Goal: Task Accomplishment & Management: Manage account settings

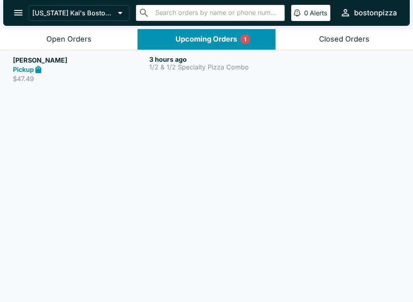
click at [59, 73] on div "Pickup" at bounding box center [79, 69] width 133 height 9
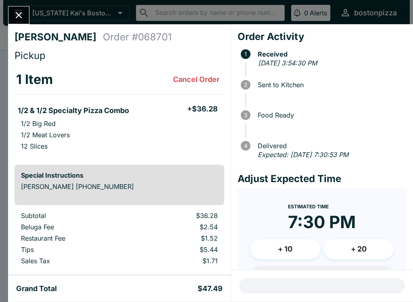
click at [20, 13] on icon "Close" at bounding box center [18, 15] width 11 height 11
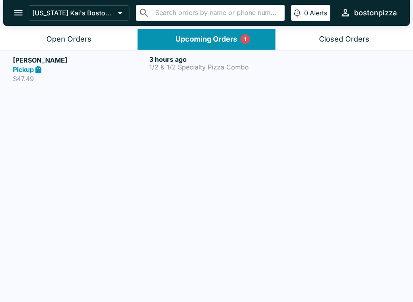
click at [39, 37] on button "Open Orders" at bounding box center [69, 39] width 138 height 21
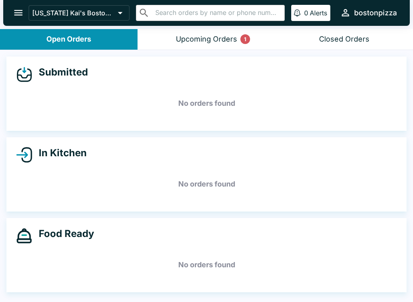
click at [20, 7] on icon "open drawer" at bounding box center [18, 12] width 11 height 11
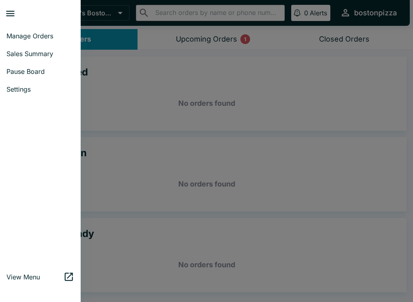
click at [14, 54] on span "Sales Summary" at bounding box center [40, 54] width 68 height 8
select select "03:00"
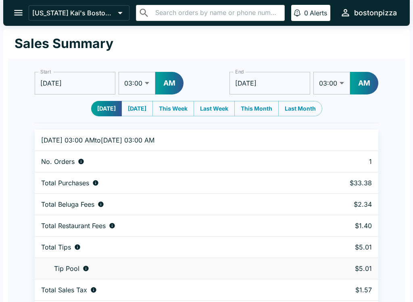
click at [16, 13] on icon "open drawer" at bounding box center [18, 13] width 8 height 6
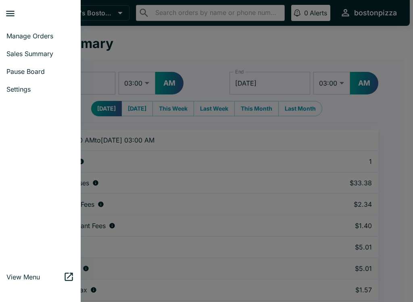
click at [18, 36] on span "Manage Orders" at bounding box center [40, 36] width 68 height 8
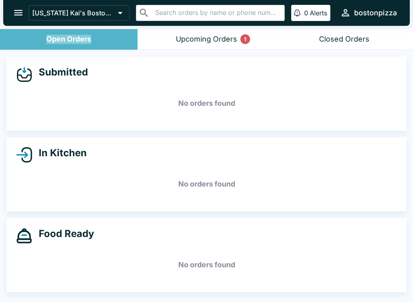
click at [12, 29] on button "Open Orders" at bounding box center [69, 39] width 138 height 21
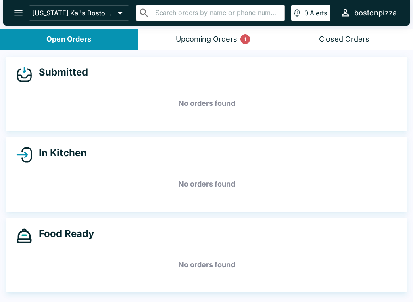
click at [219, 42] on div "Upcoming Orders 1" at bounding box center [206, 39] width 61 height 9
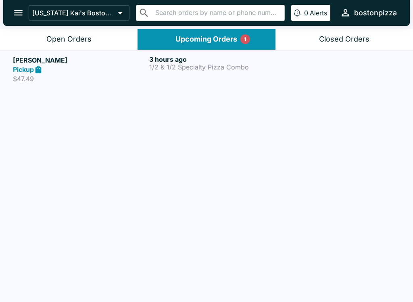
click at [23, 62] on h5 "[PERSON_NAME]" at bounding box center [79, 60] width 133 height 10
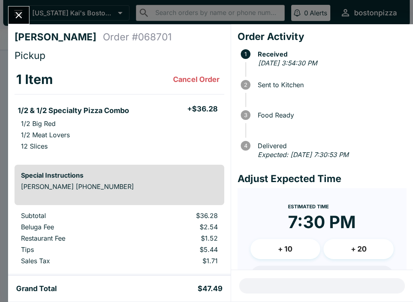
scroll to position [0, 0]
click at [15, 19] on icon "Close" at bounding box center [18, 15] width 11 height 11
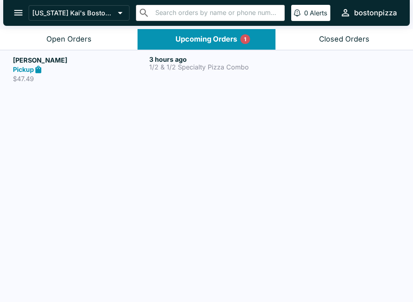
click at [25, 31] on button "Open Orders" at bounding box center [69, 39] width 138 height 21
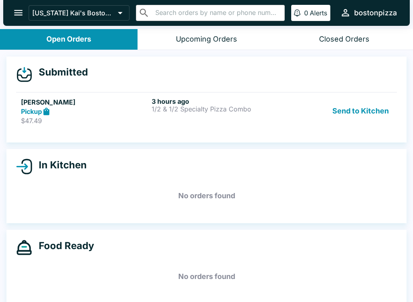
click at [355, 107] on button "Send to Kitchen" at bounding box center [360, 111] width 63 height 28
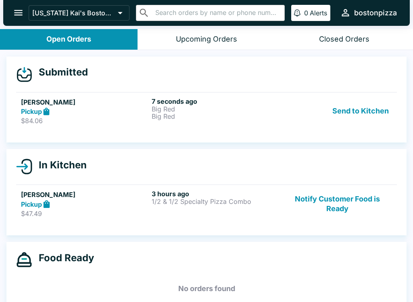
click at [155, 107] on p "Big Red" at bounding box center [215, 108] width 127 height 7
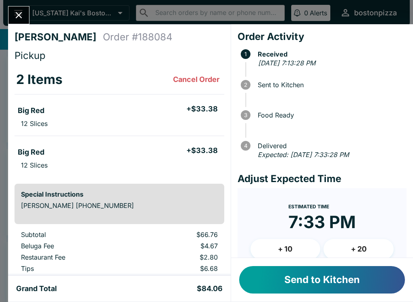
click at [280, 288] on button "Send to Kitchen" at bounding box center [322, 279] width 166 height 27
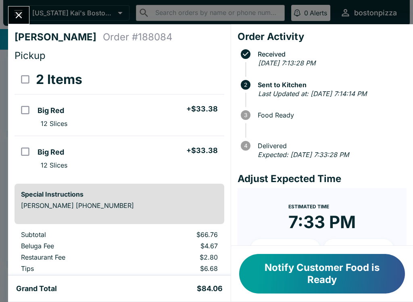
click at [17, 0] on div "[PERSON_NAME] Order # 188084 Pickup 2 Items Big Red + $33.38 12 Slices Big Red …" at bounding box center [206, 151] width 413 height 302
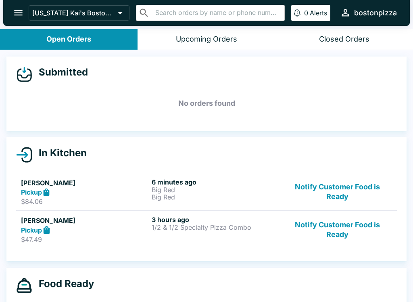
click at [17, 7] on button "open drawer" at bounding box center [18, 12] width 21 height 21
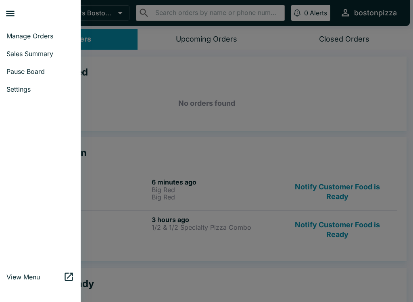
click at [14, 49] on link "Sales Summary" at bounding box center [40, 54] width 81 height 18
select select "03:00"
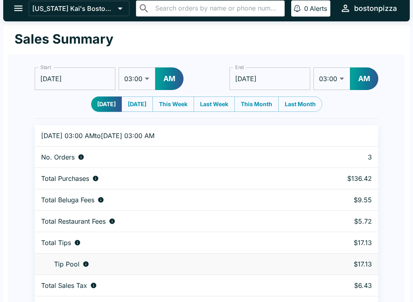
scroll to position [4, 0]
click at [20, 13] on icon "open drawer" at bounding box center [18, 8] width 11 height 11
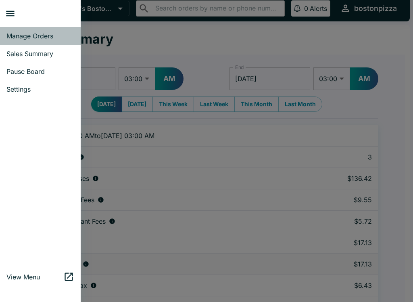
click at [22, 34] on span "Manage Orders" at bounding box center [40, 36] width 68 height 8
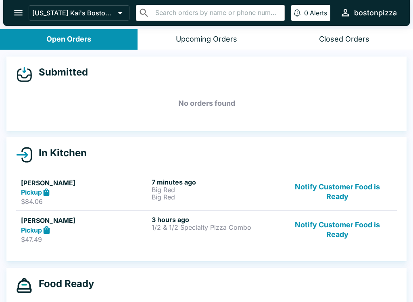
click at [81, 231] on div "Pickup" at bounding box center [84, 229] width 127 height 9
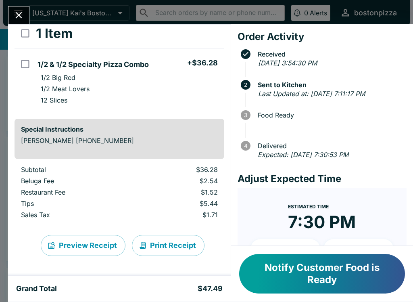
click at [20, 13] on icon "Close" at bounding box center [18, 15] width 11 height 11
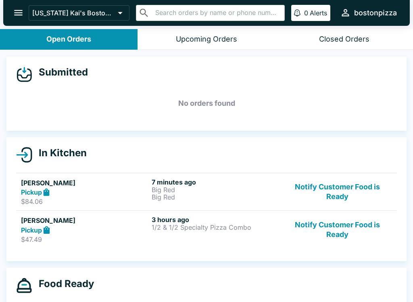
click at [100, 192] on div "Pickup" at bounding box center [84, 192] width 127 height 9
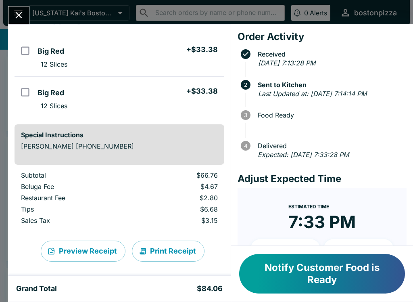
scroll to position [60, 0]
click at [26, 17] on button "Close" at bounding box center [18, 14] width 21 height 17
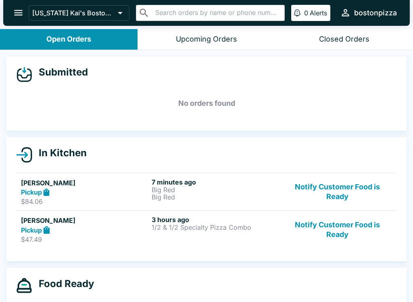
click at [332, 233] on button "Notify Customer Food is Ready" at bounding box center [337, 229] width 109 height 28
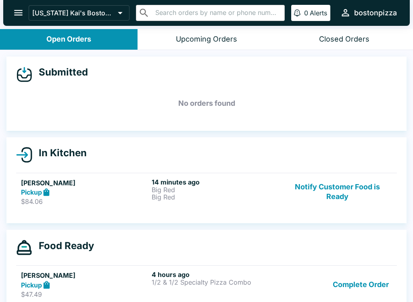
click at [331, 190] on button "Notify Customer Food is Ready" at bounding box center [337, 192] width 109 height 28
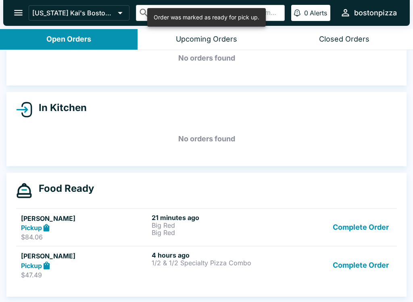
click at [359, 230] on button "Complete Order" at bounding box center [361, 227] width 63 height 28
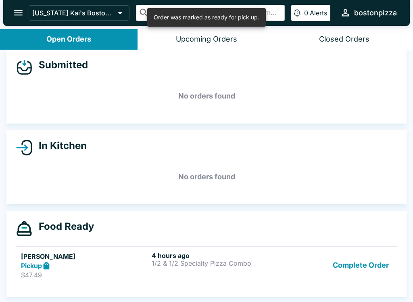
scroll to position [7, 0]
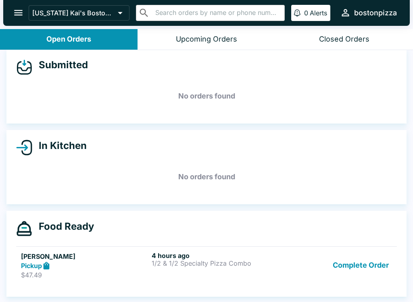
click at [343, 276] on button "Complete Order" at bounding box center [361, 265] width 63 height 28
